Goal: Task Accomplishment & Management: Complete application form

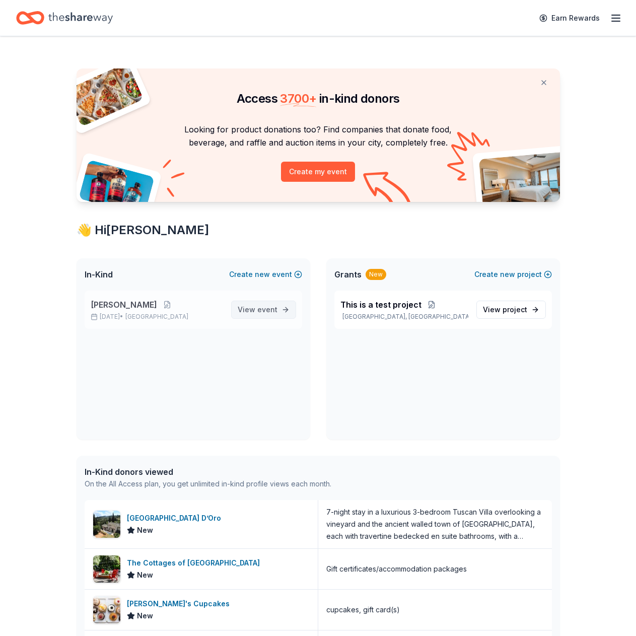
click at [258, 309] on span "event" at bounding box center [267, 309] width 20 height 9
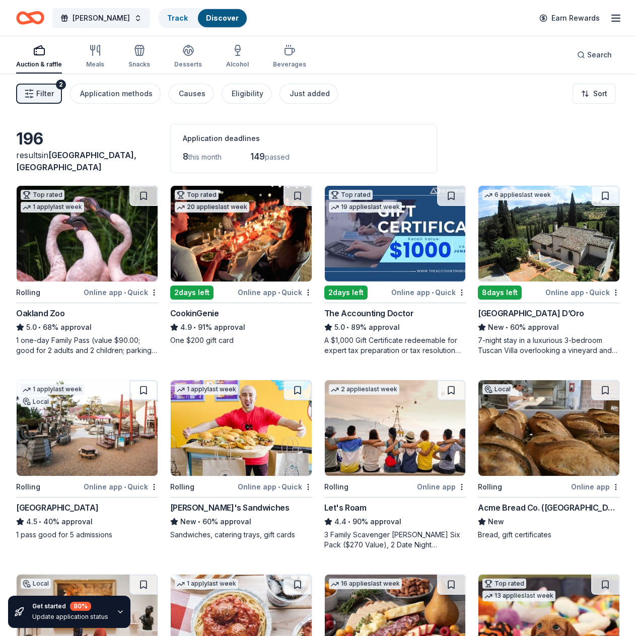
click at [197, 316] on div "CookinGenie" at bounding box center [194, 313] width 49 height 12
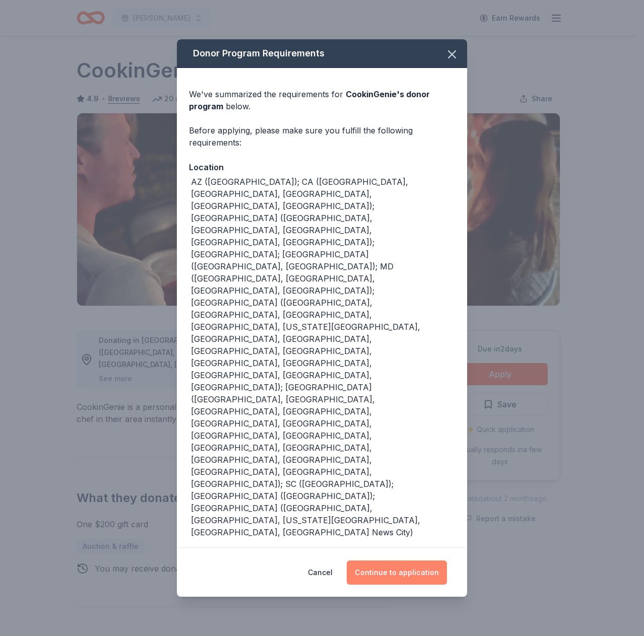
click at [427, 560] on button "Continue to application" at bounding box center [396, 572] width 100 height 24
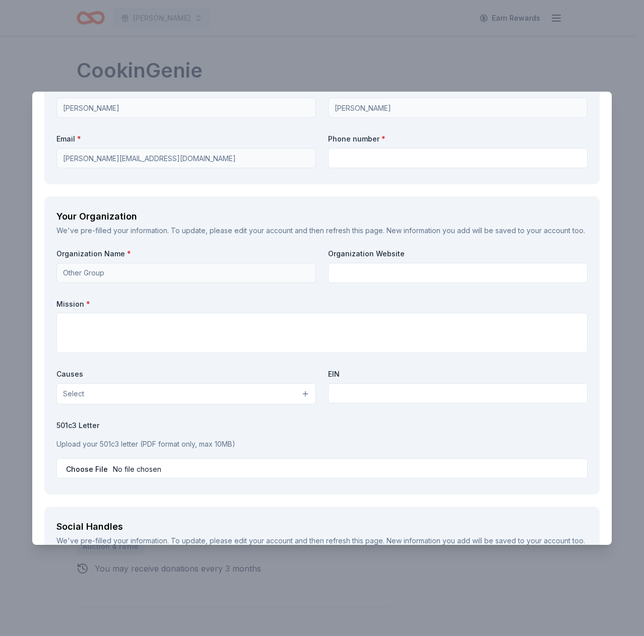
scroll to position [1081, 0]
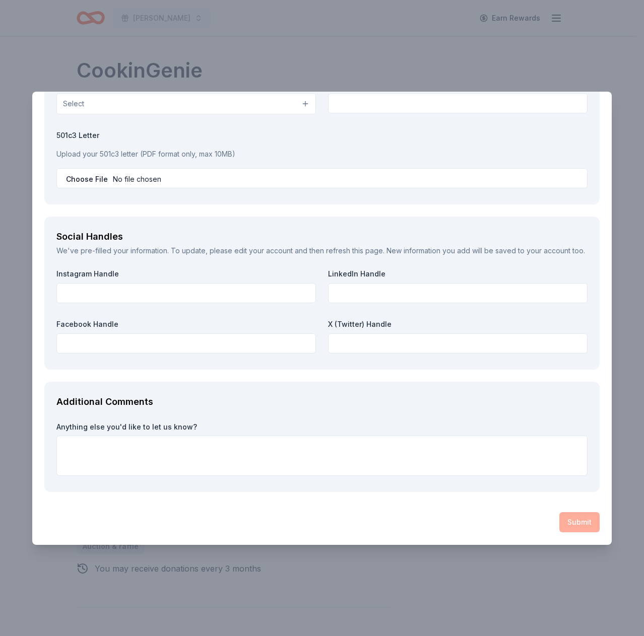
click at [509, 53] on div "CookinGenie Save Report a mistake Due in 2 days 20 applies last week Requiremen…" at bounding box center [322, 318] width 644 height 636
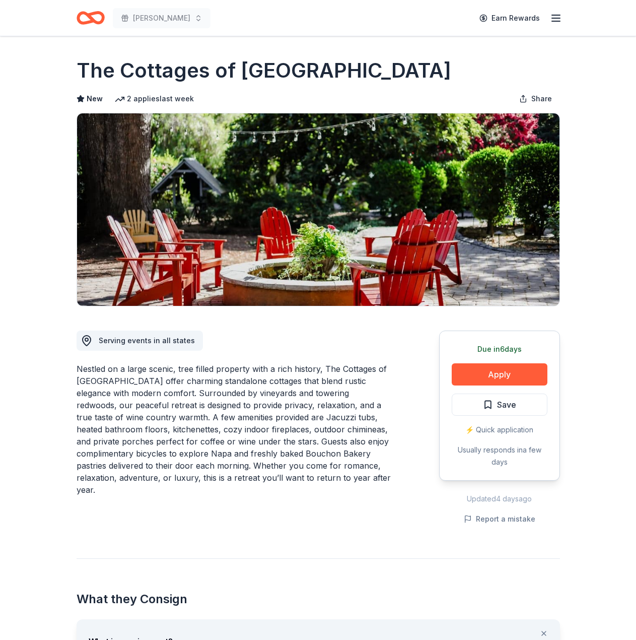
click at [155, 374] on div "Nestled on a large scenic, tree filled property with a rich history, The Cottag…" at bounding box center [234, 429] width 314 height 133
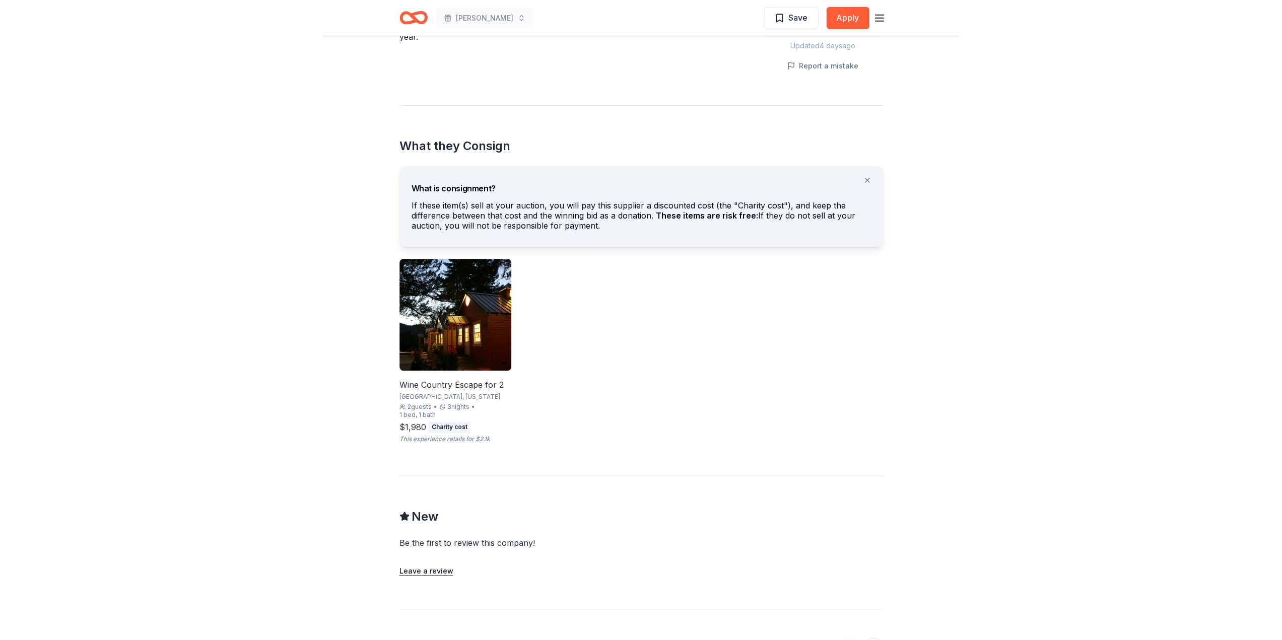
scroll to position [453, 0]
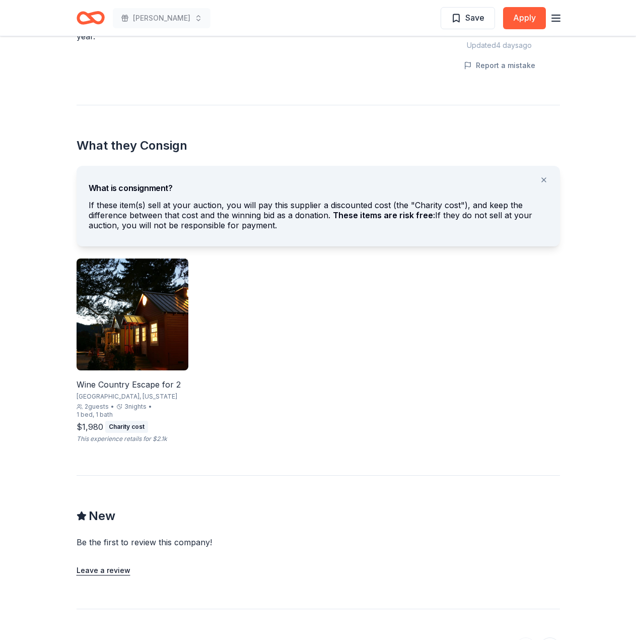
click at [144, 409] on span "3 nights" at bounding box center [135, 406] width 22 height 8
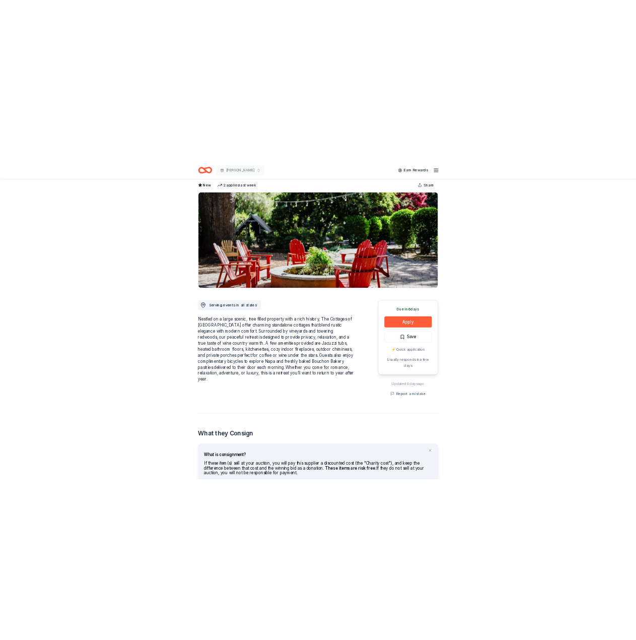
scroll to position [0, 0]
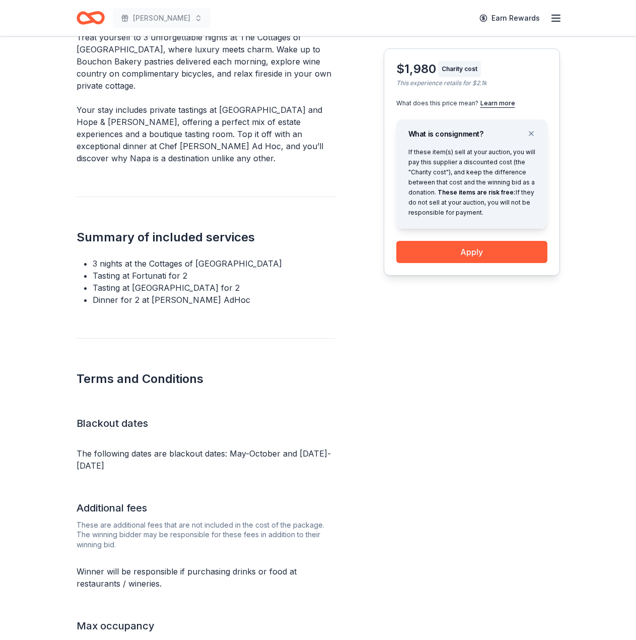
scroll to position [355, 0]
